Goal: Check status: Check status

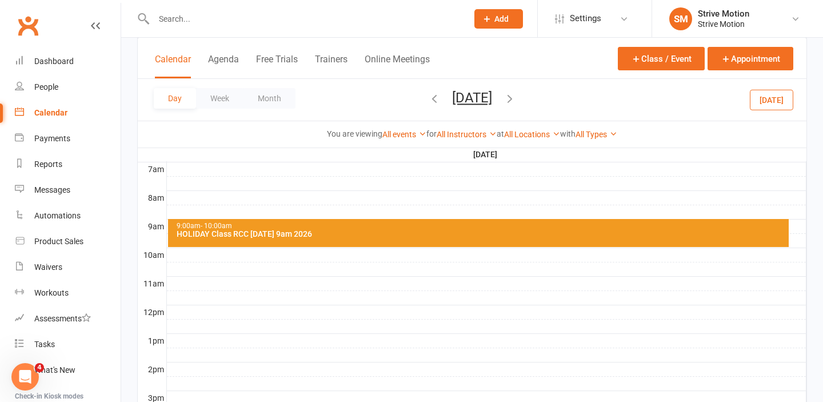
scroll to position [270, 0]
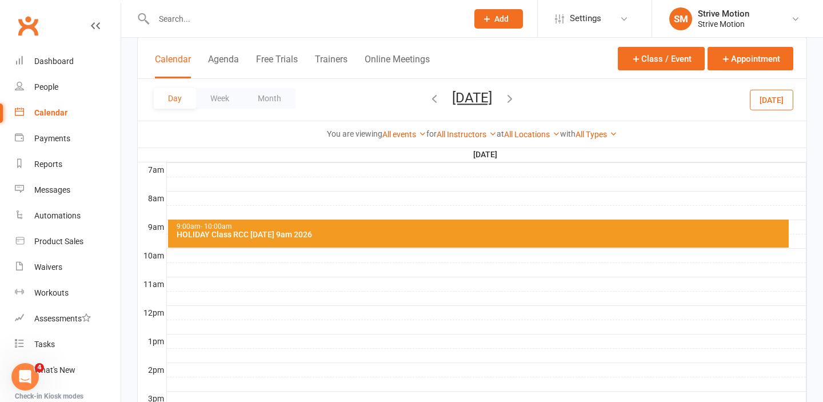
click at [779, 101] on button "[DATE]" at bounding box center [771, 99] width 43 height 21
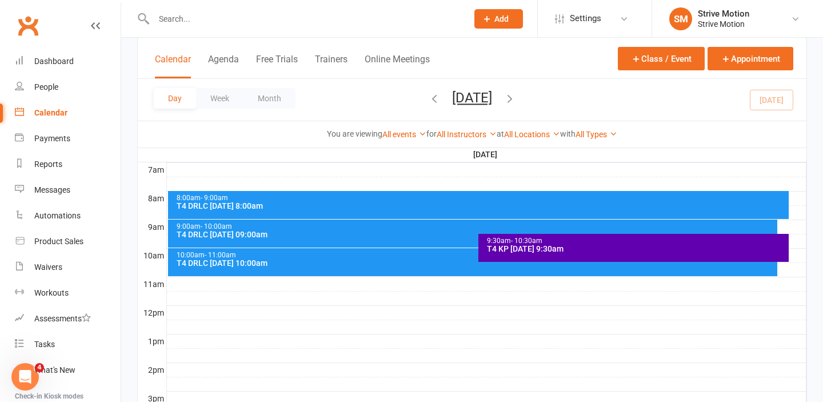
click at [628, 250] on div "T4 KP [DATE] 9:30am" at bounding box center [637, 249] width 300 height 8
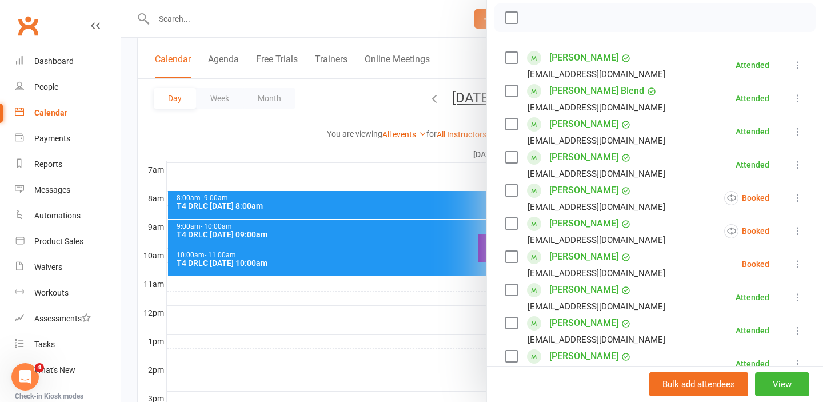
scroll to position [0, 0]
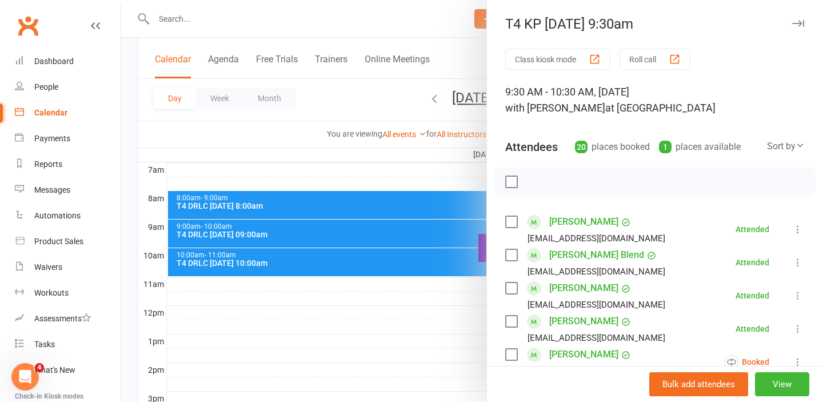
click at [800, 24] on icon "button" at bounding box center [799, 23] width 12 height 7
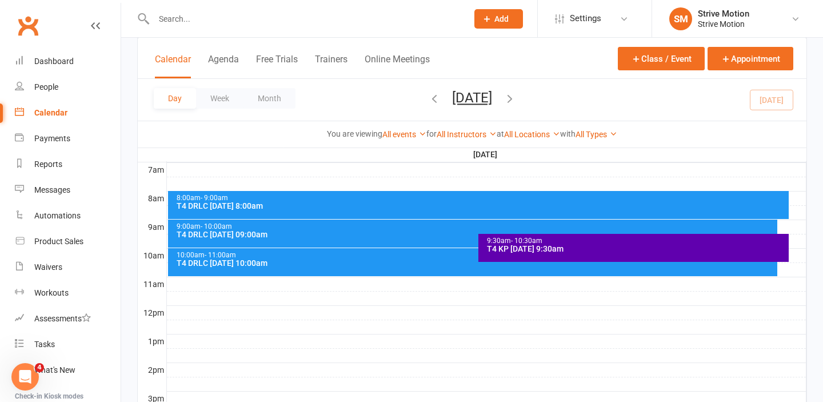
click at [428, 101] on icon "button" at bounding box center [434, 98] width 13 height 13
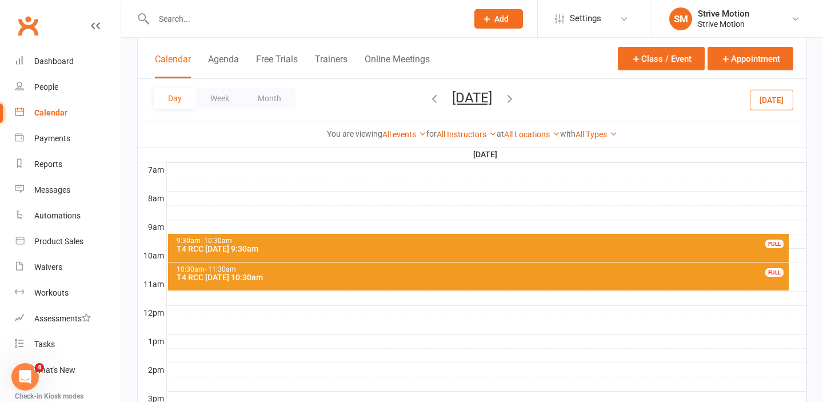
click at [428, 98] on icon "button" at bounding box center [434, 98] width 13 height 13
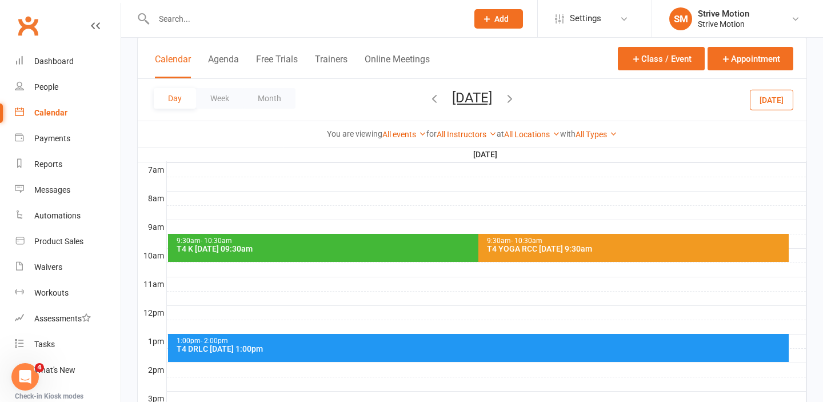
click at [428, 98] on icon "button" at bounding box center [434, 98] width 13 height 13
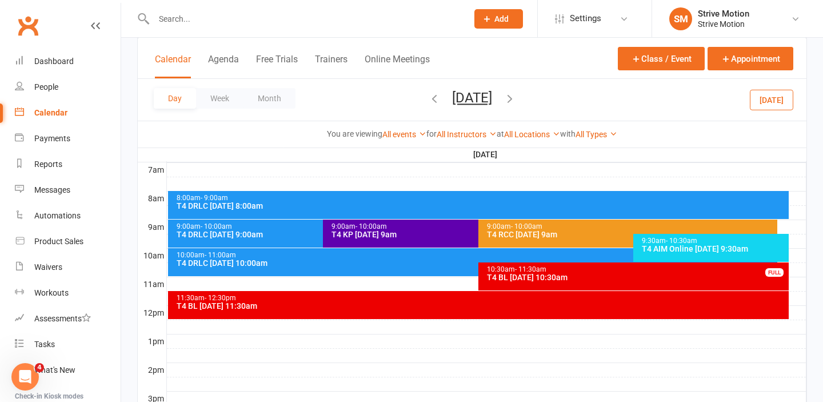
click at [421, 235] on div "T4 KP [DATE] 9am" at bounding box center [475, 234] width 289 height 8
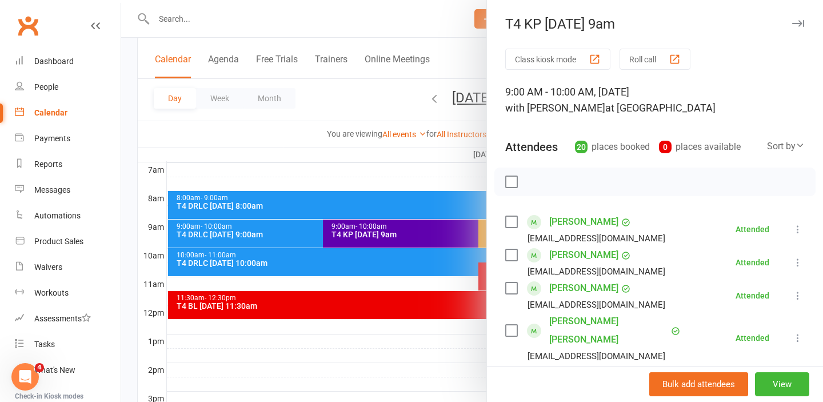
click at [794, 20] on icon "button" at bounding box center [799, 23] width 12 height 7
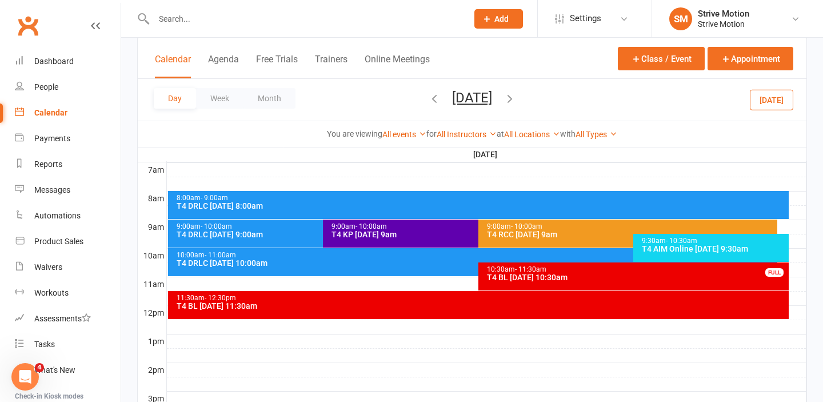
click at [516, 96] on icon "button" at bounding box center [510, 98] width 13 height 13
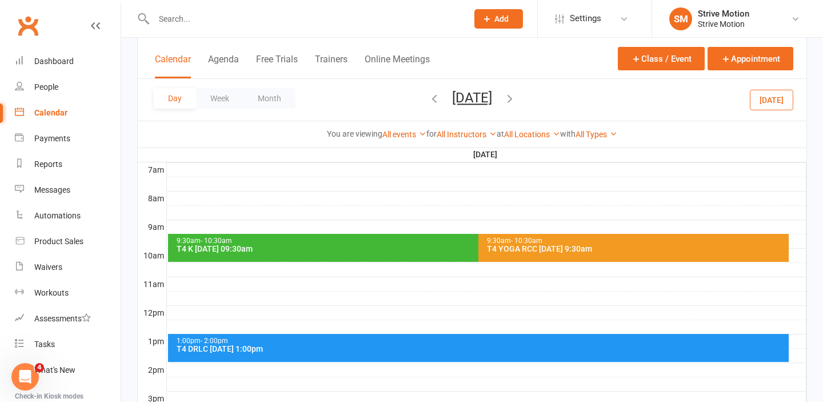
click at [516, 98] on icon "button" at bounding box center [510, 98] width 13 height 13
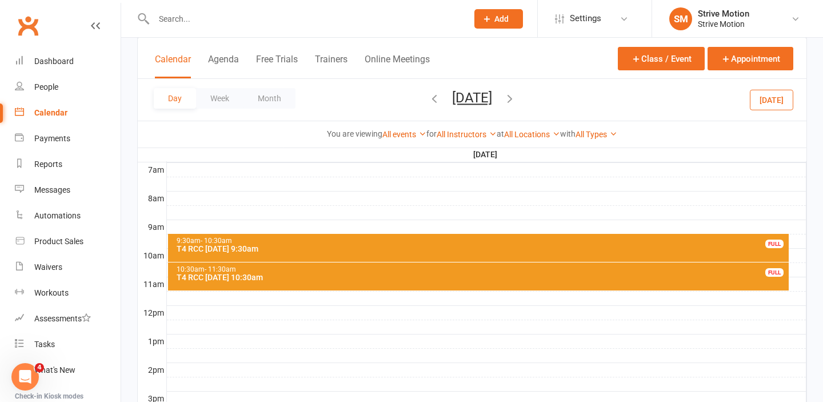
click at [516, 98] on icon "button" at bounding box center [510, 98] width 13 height 13
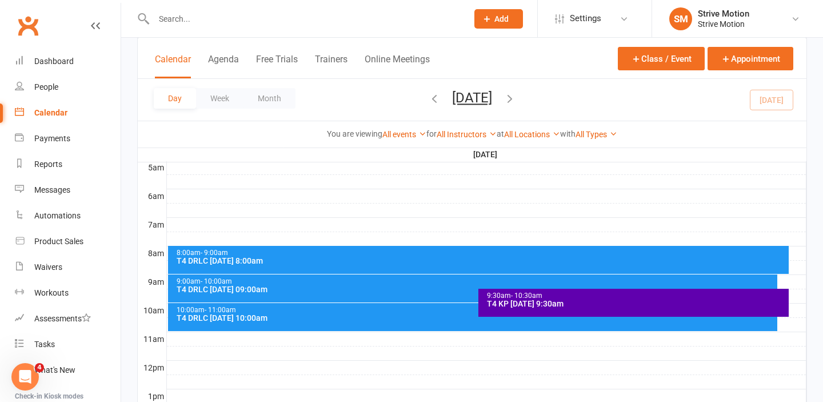
scroll to position [214, 0]
